Goal: Information Seeking & Learning: Learn about a topic

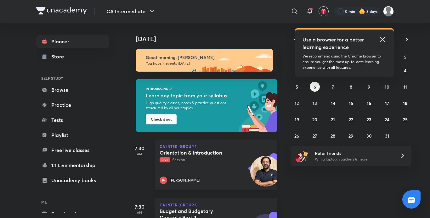
click at [163, 179] on icon at bounding box center [164, 181] width 8 height 8
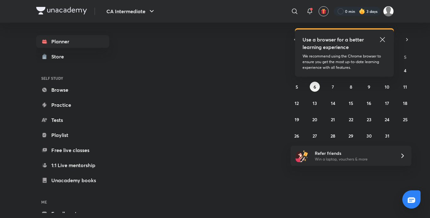
click at [383, 37] on icon at bounding box center [382, 40] width 8 height 8
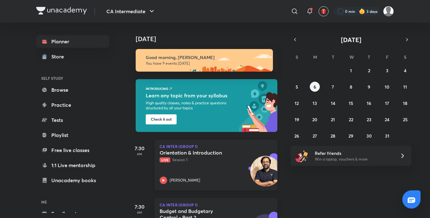
click at [163, 177] on icon at bounding box center [164, 181] width 8 height 8
